Goal: Complete application form

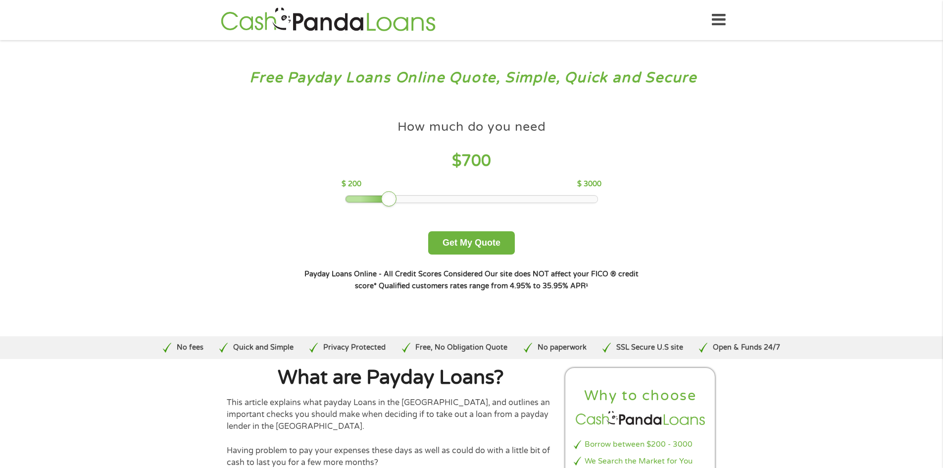
drag, startPoint x: 390, startPoint y: 200, endPoint x: 345, endPoint y: 206, distance: 45.9
click at [345, 206] on div "How much do you need $ 700 $ 200 $ 3000 Get My Quote" at bounding box center [471, 185] width 346 height 140
click at [354, 205] on div "How much do you need $ 700 $ 200 $ 3000 Get My Quote" at bounding box center [471, 185] width 346 height 140
click at [359, 198] on div at bounding box center [354, 198] width 18 height 7
click at [359, 198] on div at bounding box center [362, 199] width 16 height 16
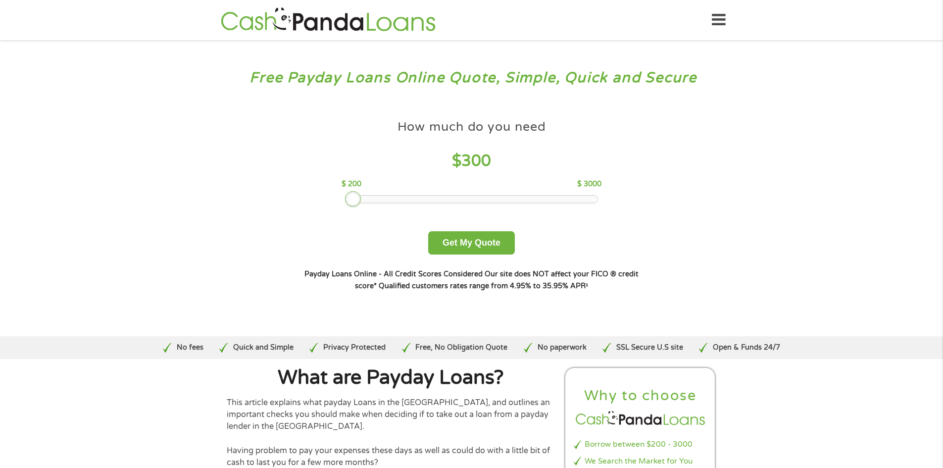
drag, startPoint x: 359, startPoint y: 198, endPoint x: 350, endPoint y: 202, distance: 10.0
click at [350, 202] on div at bounding box center [353, 199] width 16 height 16
click at [458, 244] on button "Get My Quote" at bounding box center [471, 242] width 87 height 23
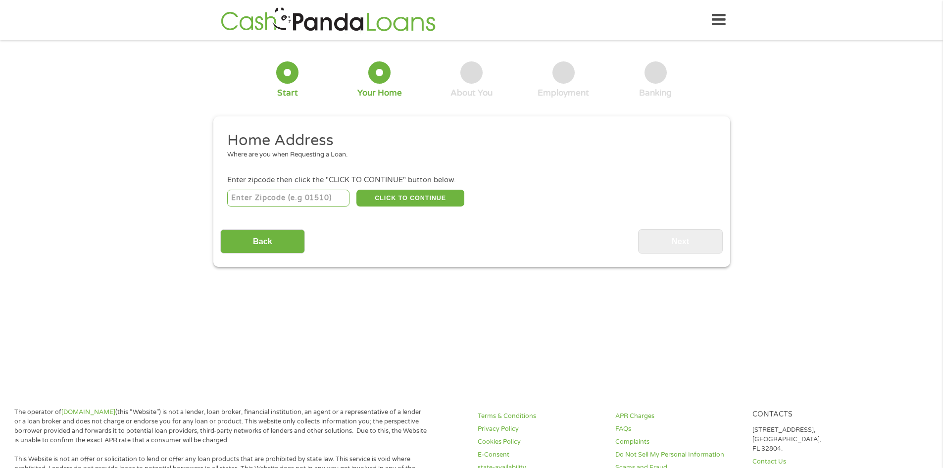
click at [316, 199] on input "number" at bounding box center [288, 198] width 122 height 17
type input "95687"
click at [383, 200] on button "CLICK TO CONTINUE" at bounding box center [410, 198] width 108 height 17
type input "95687"
type input "[GEOGRAPHIC_DATA]"
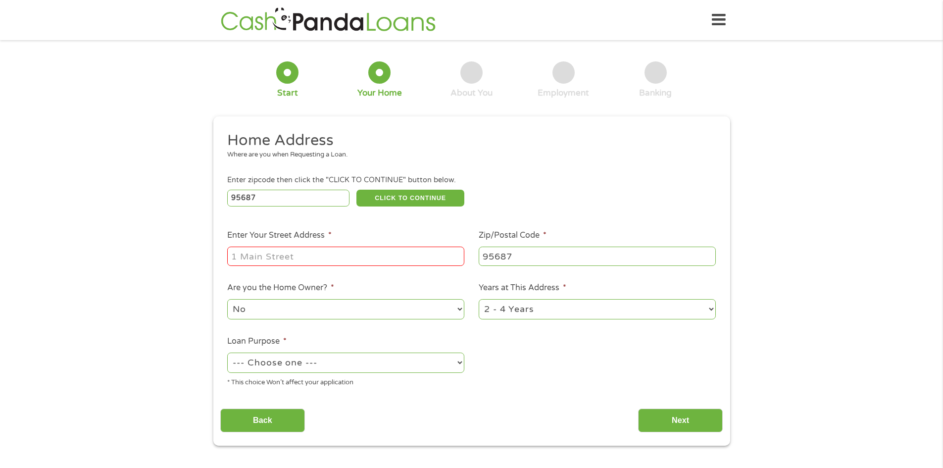
click at [324, 245] on div at bounding box center [345, 256] width 237 height 23
click at [323, 254] on input "Enter Your Street Address *" at bounding box center [345, 255] width 237 height 19
type input "[STREET_ADDRESS][PERSON_NAME]"
click at [550, 313] on select "1 Year or less 1 - 2 Years 2 - 4 Years Over 4 Years" at bounding box center [597, 309] width 237 height 20
select select "60months"
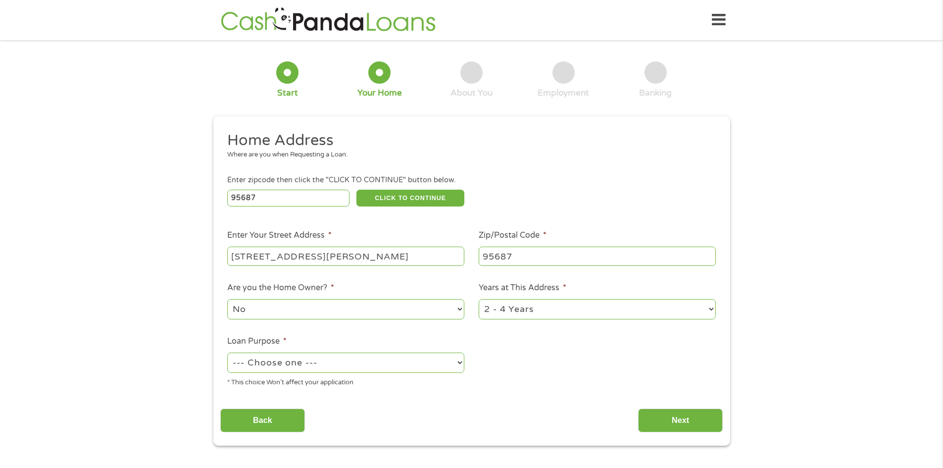
click at [479, 299] on select "1 Year or less 1 - 2 Years 2 - 4 Years Over 4 Years" at bounding box center [597, 309] width 237 height 20
click at [412, 374] on div "--- Choose one --- Pay Bills Debt Consolidation Home Improvement Major Purchase…" at bounding box center [345, 363] width 237 height 24
click at [412, 370] on select "--- Choose one --- Pay Bills Debt Consolidation Home Improvement Major Purchase…" at bounding box center [345, 362] width 237 height 20
select select "other"
click at [227, 352] on select "--- Choose one --- Pay Bills Debt Consolidation Home Improvement Major Purchase…" at bounding box center [345, 362] width 237 height 20
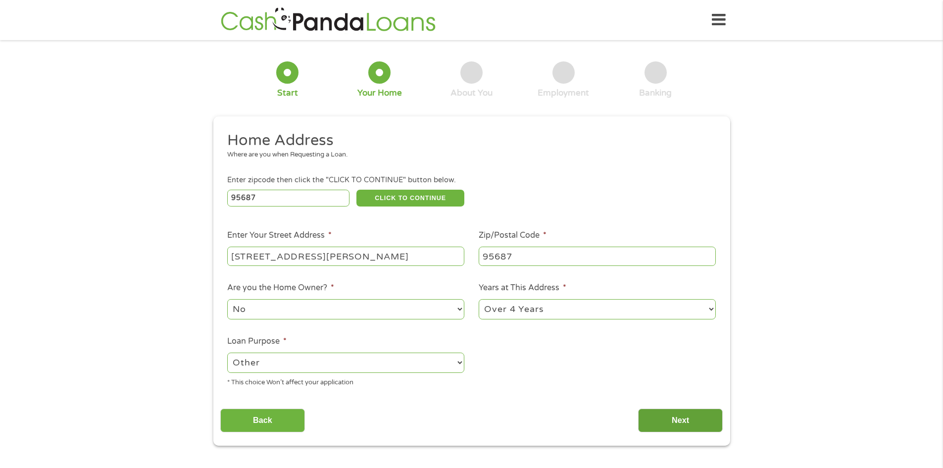
click at [650, 421] on input "Next" at bounding box center [680, 420] width 85 height 24
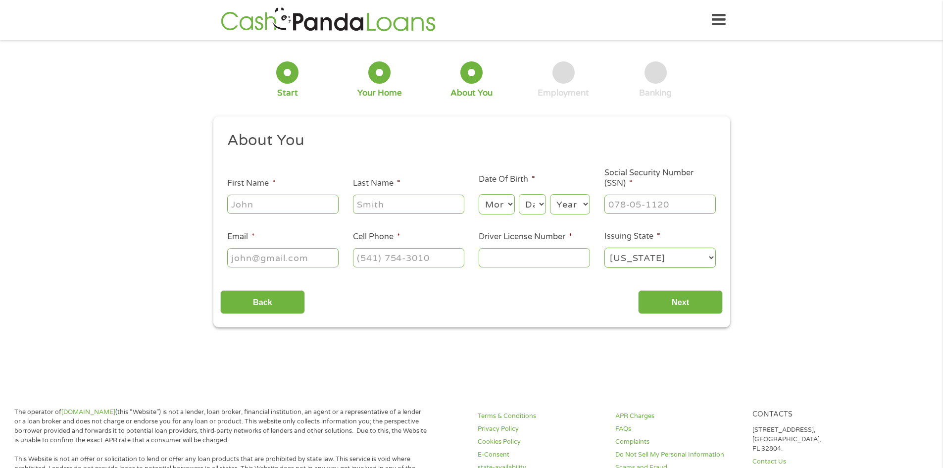
click at [316, 208] on input "First Name *" at bounding box center [282, 203] width 111 height 19
type input "[PERSON_NAME]"
type input "Despabiladeras"
type input "[EMAIL_ADDRESS][DOMAIN_NAME]"
type input "[PHONE_NUMBER]"
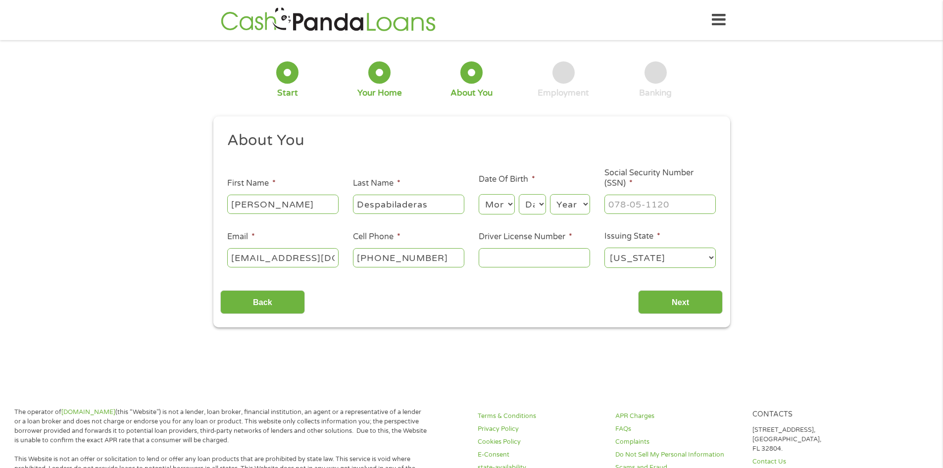
click at [448, 204] on input "Despabiladeras" at bounding box center [408, 203] width 111 height 19
click at [491, 195] on select "Month 1 2 3 4 5 6 7 8 9 10 11 12" at bounding box center [497, 204] width 36 height 20
select select "6"
click at [479, 194] on select "Month 1 2 3 4 5 6 7 8 9 10 11 12" at bounding box center [497, 204] width 36 height 20
click at [534, 205] on select "Day 1 2 3 4 5 6 7 8 9 10 11 12 13 14 15 16 17 18 19 20 21 22 23 24 25 26 27 28 …" at bounding box center [532, 204] width 27 height 20
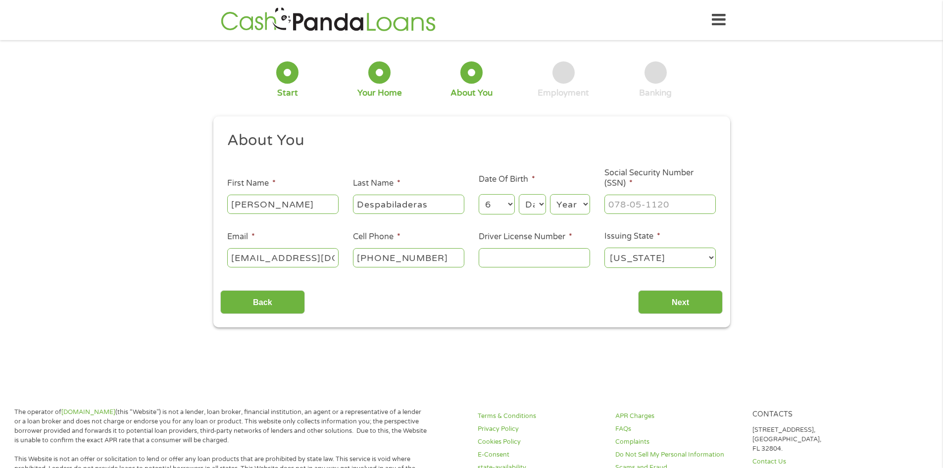
select select "19"
click at [519, 194] on select "Day 1 2 3 4 5 6 7 8 9 10 11 12 13 14 15 16 17 18 19 20 21 22 23 24 25 26 27 28 …" at bounding box center [532, 204] width 27 height 20
click at [561, 208] on select "Year [DATE] 2006 2005 2004 2003 2002 2001 2000 1999 1998 1997 1996 1995 1994 19…" at bounding box center [570, 204] width 40 height 20
select select "1980"
click at [550, 194] on select "Year [DATE] 2006 2005 2004 2003 2002 2001 2000 1999 1998 1997 1996 1995 1994 19…" at bounding box center [570, 204] width 40 height 20
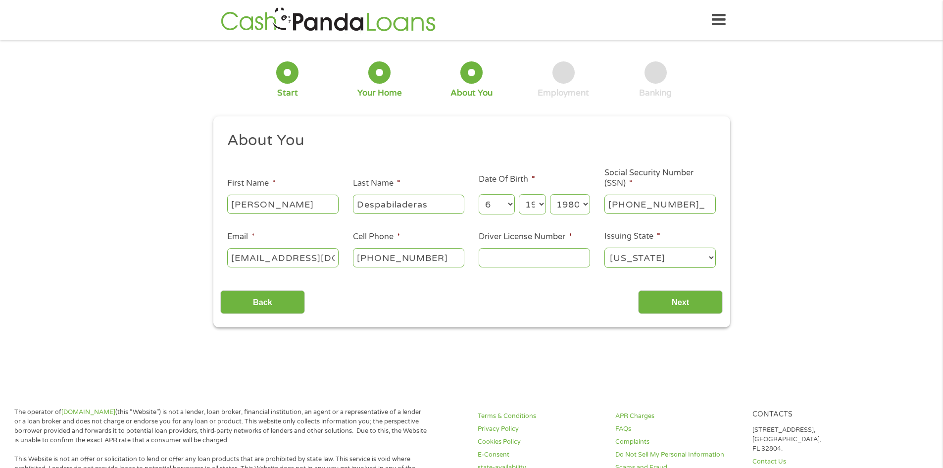
type input "561-61-6226"
click at [578, 262] on input "Driver License Number *" at bounding box center [534, 257] width 111 height 19
type input "B7299989"
click at [691, 296] on input "Next" at bounding box center [680, 302] width 85 height 24
click at [665, 301] on input "Next" at bounding box center [680, 302] width 85 height 24
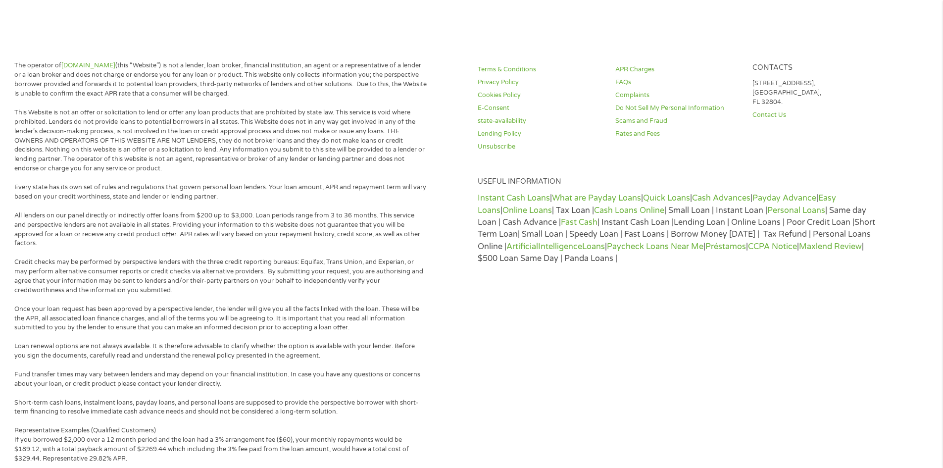
scroll to position [148, 0]
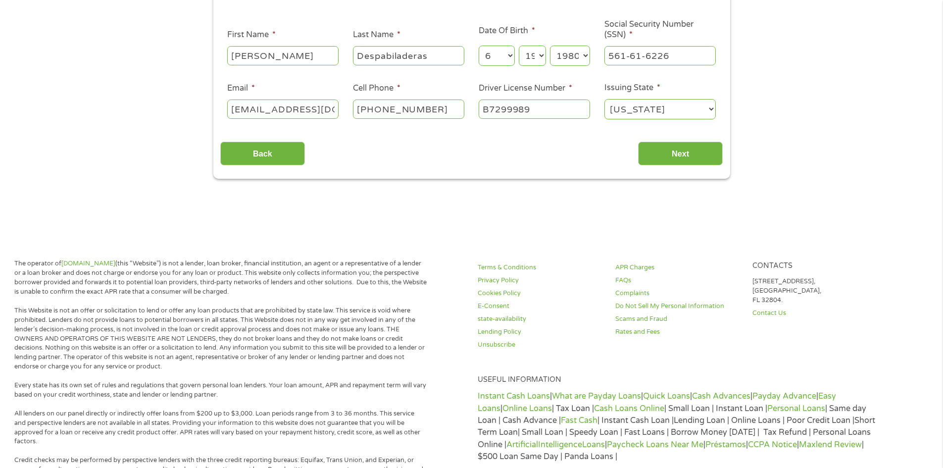
click at [289, 59] on input "[PERSON_NAME]" at bounding box center [282, 55] width 111 height 19
click at [457, 60] on input "Despabiladeras" at bounding box center [408, 55] width 111 height 19
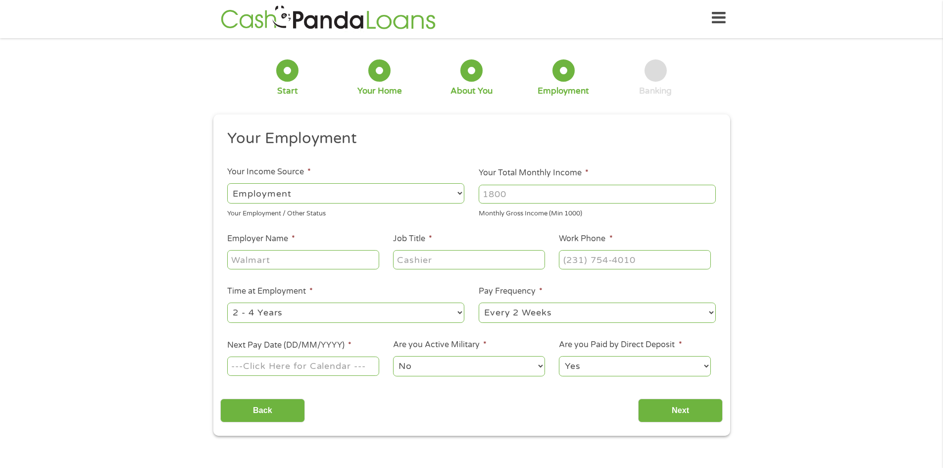
scroll to position [0, 0]
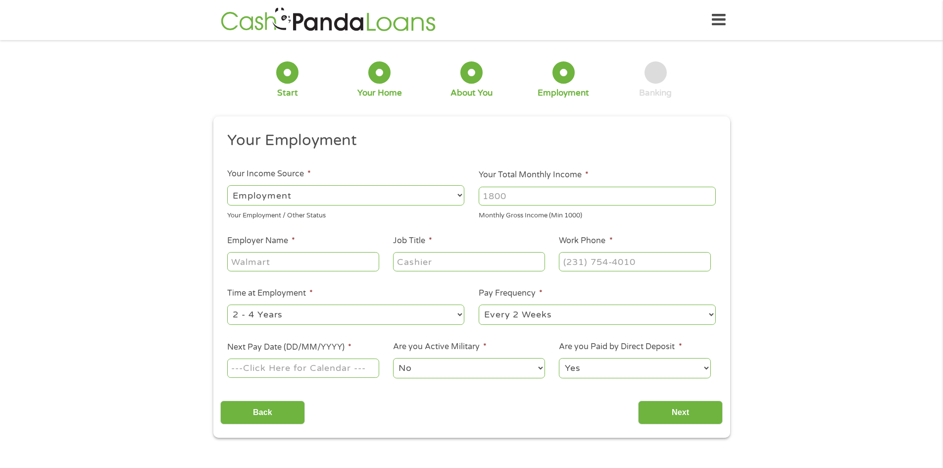
click at [335, 199] on select "--- Choose one --- Employment [DEMOGRAPHIC_DATA] Benefits" at bounding box center [345, 195] width 237 height 20
click at [534, 190] on input "Your Total Monthly Income *" at bounding box center [597, 196] width 237 height 19
type input "7200"
type input "County of [GEOGRAPHIC_DATA]"
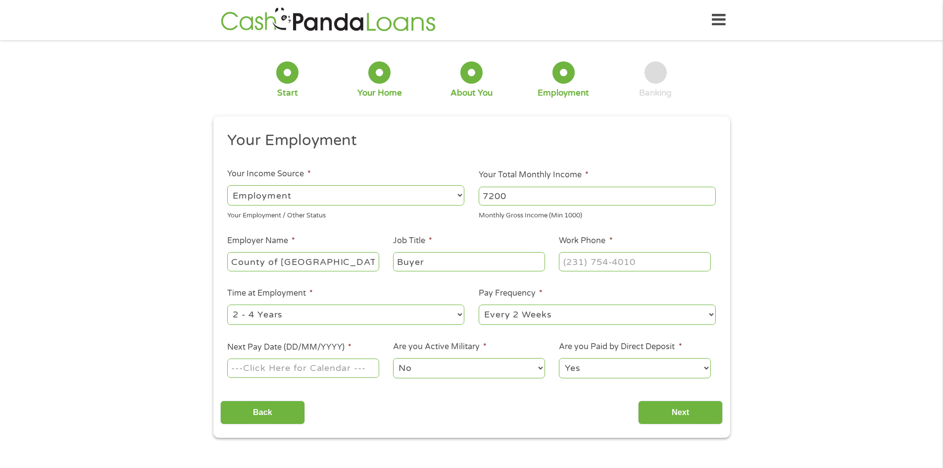
type input "Buyer"
type input "[PHONE_NUMBER]"
select select "60months"
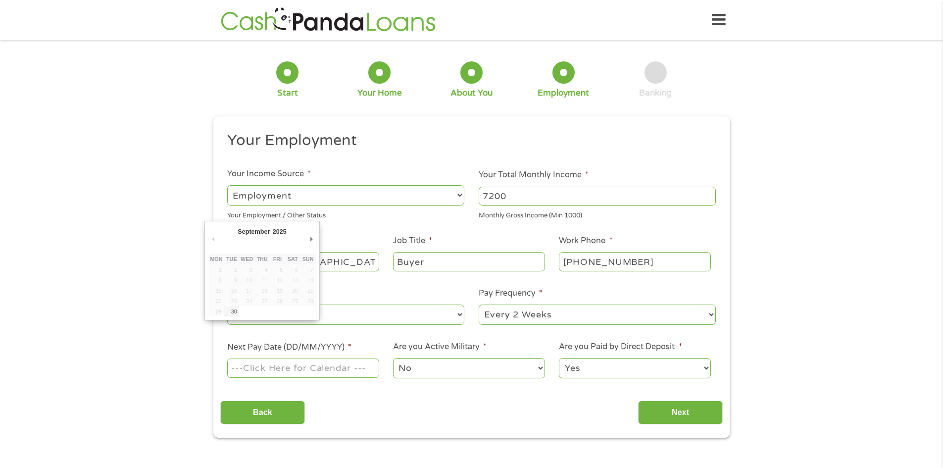
click at [300, 377] on input "Next Pay Date (DD/MM/YYYY) *" at bounding box center [302, 367] width 151 height 19
type input "[DATE]"
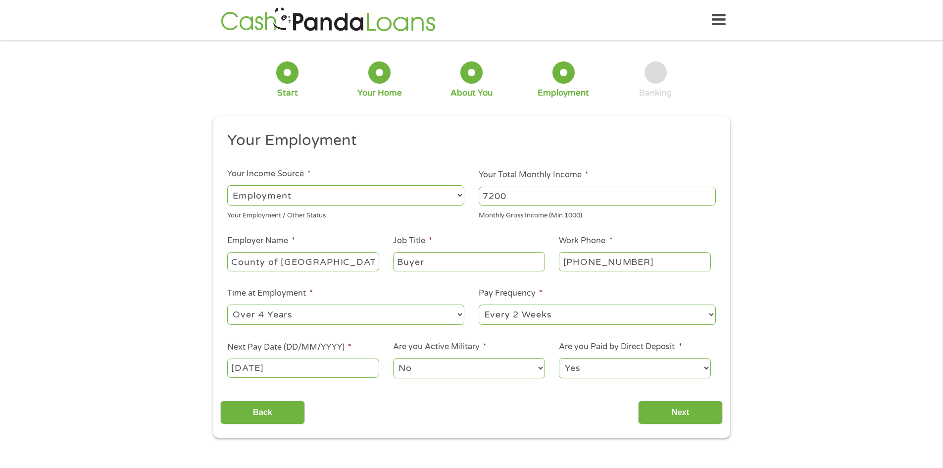
click at [448, 374] on select "No Yes" at bounding box center [468, 368] width 151 height 20
click at [680, 411] on input "Next" at bounding box center [680, 412] width 85 height 24
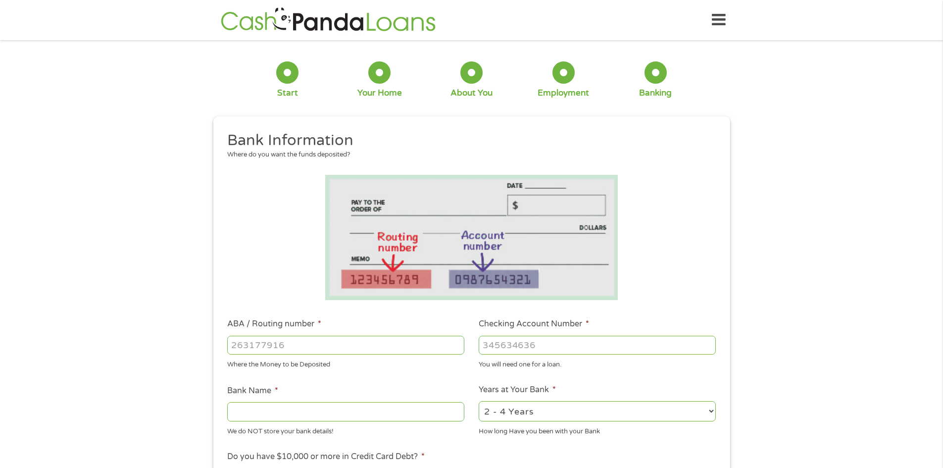
scroll to position [4, 4]
click at [287, 351] on input "ABA / Routing number *" at bounding box center [345, 345] width 237 height 19
click at [286, 350] on input "ABA / Routing number *" at bounding box center [345, 345] width 237 height 19
type input "031176110"
type input "CAPITAL ONE NA"
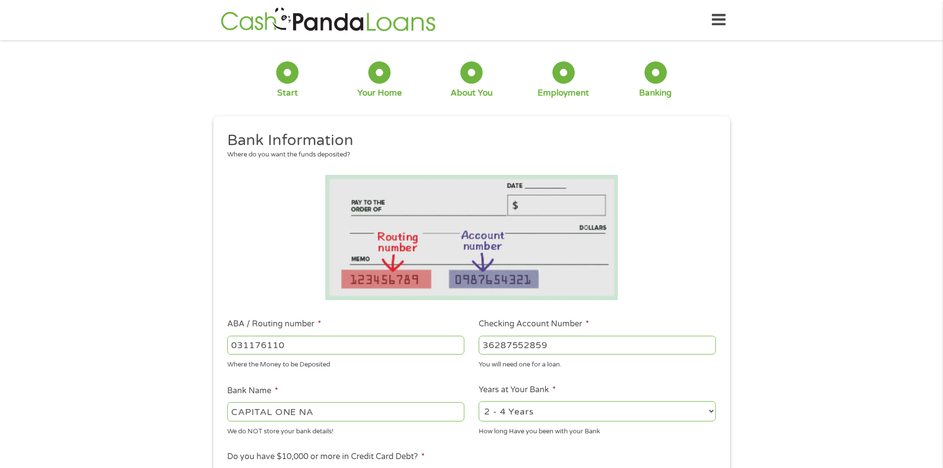
type input "36287552859"
click at [412, 378] on ul "Bank Information Where do you want the funds deposited? ABA / Routing number * …" at bounding box center [471, 377] width 502 height 493
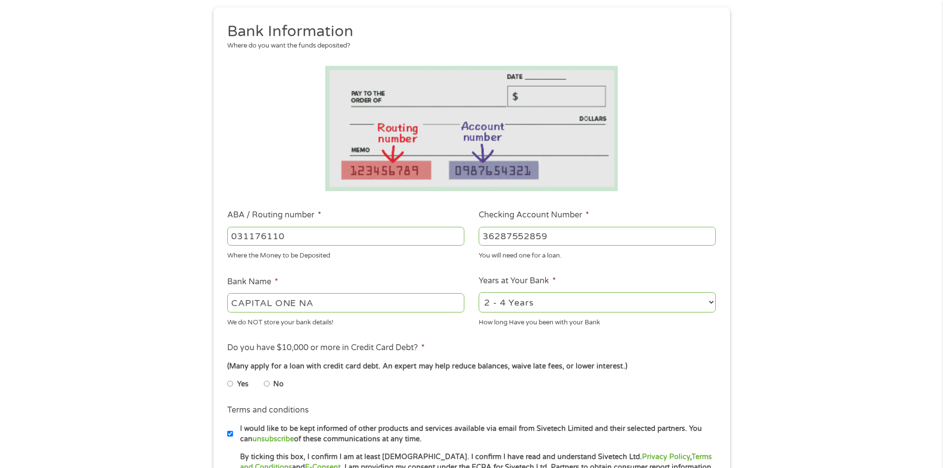
scroll to position [148, 0]
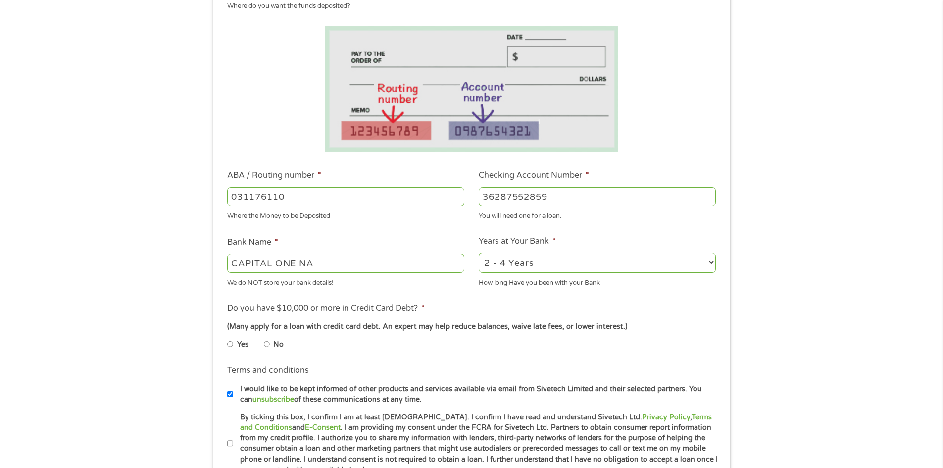
click at [256, 339] on li "Yes" at bounding box center [245, 344] width 37 height 19
click at [260, 341] on li "Yes" at bounding box center [245, 344] width 37 height 19
click at [262, 345] on li "Yes" at bounding box center [245, 344] width 37 height 19
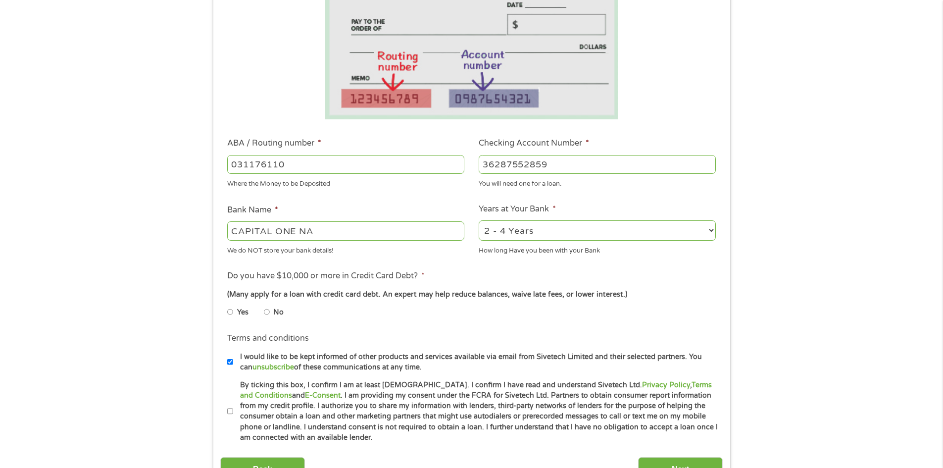
scroll to position [198, 0]
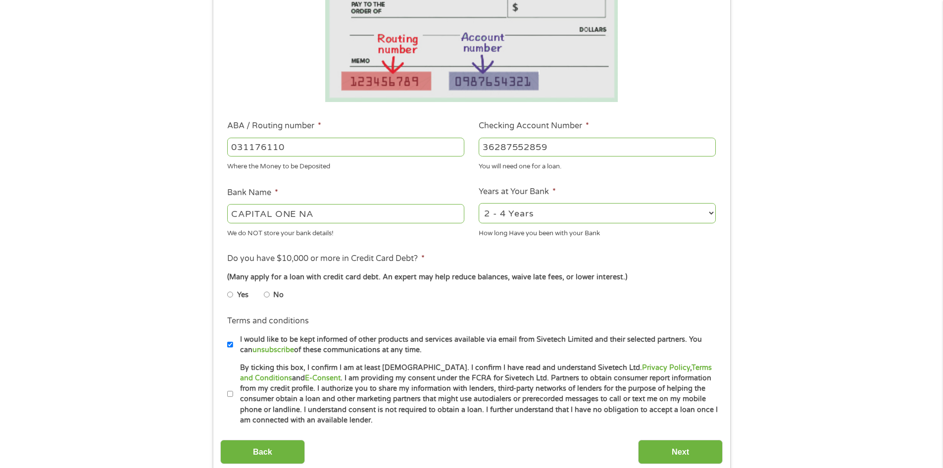
click at [226, 392] on li "Terms and conditions * By ticking this box, I confirm I am at least [DEMOGRAPHI…" at bounding box center [471, 393] width 502 height 63
click at [227, 394] on li "Terms and conditions * By ticking this box, I confirm I am at least [DEMOGRAPHI…" at bounding box center [471, 393] width 502 height 63
click at [229, 395] on input "By ticking this box, I confirm I am at least [DEMOGRAPHIC_DATA]. I confirm I ha…" at bounding box center [230, 394] width 6 height 16
checkbox input "true"
click at [271, 300] on li "No" at bounding box center [282, 294] width 36 height 19
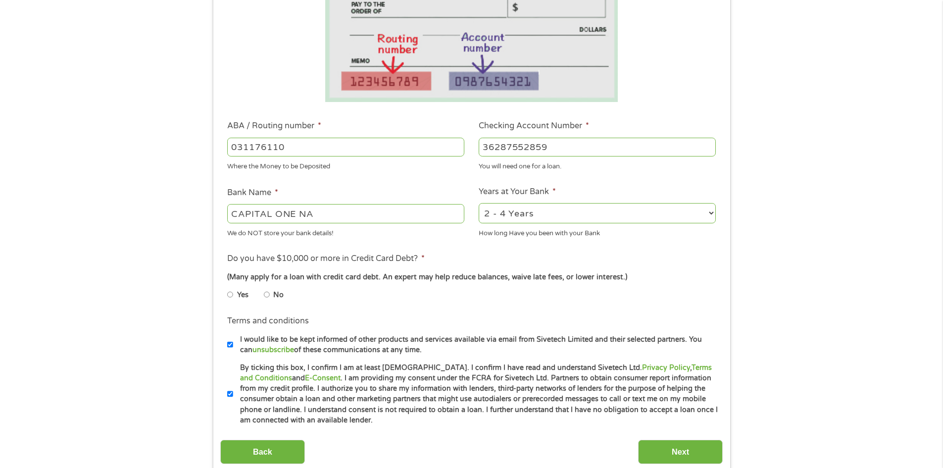
click at [266, 293] on input "No" at bounding box center [267, 295] width 6 height 16
radio input "true"
click at [680, 440] on input "Next" at bounding box center [680, 451] width 85 height 24
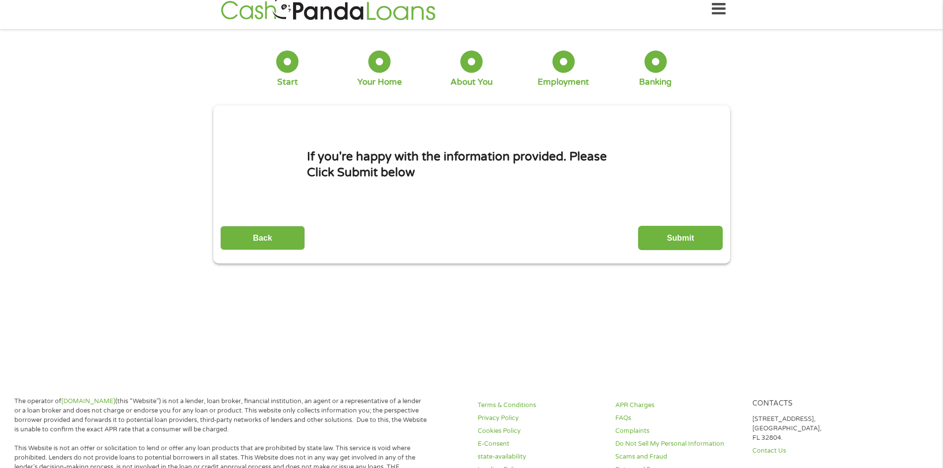
scroll to position [0, 0]
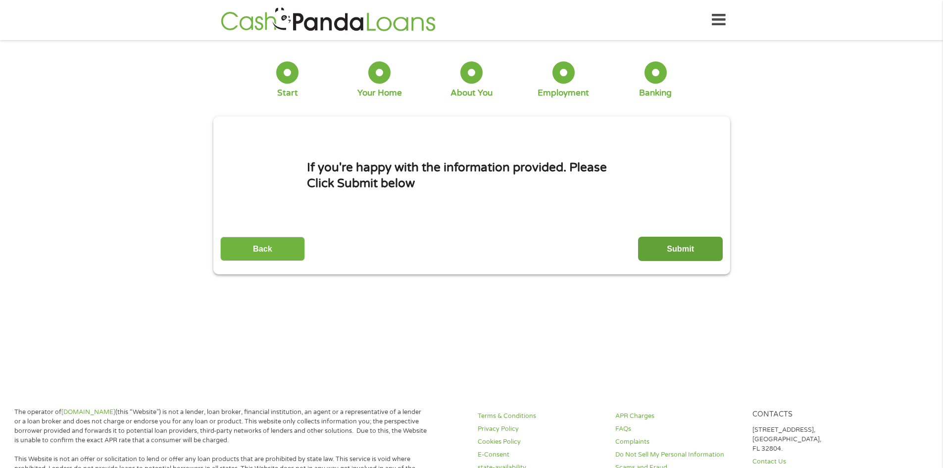
click at [674, 256] on input "Submit" at bounding box center [680, 249] width 85 height 24
